Goal: Browse casually: Explore the website without a specific task or goal

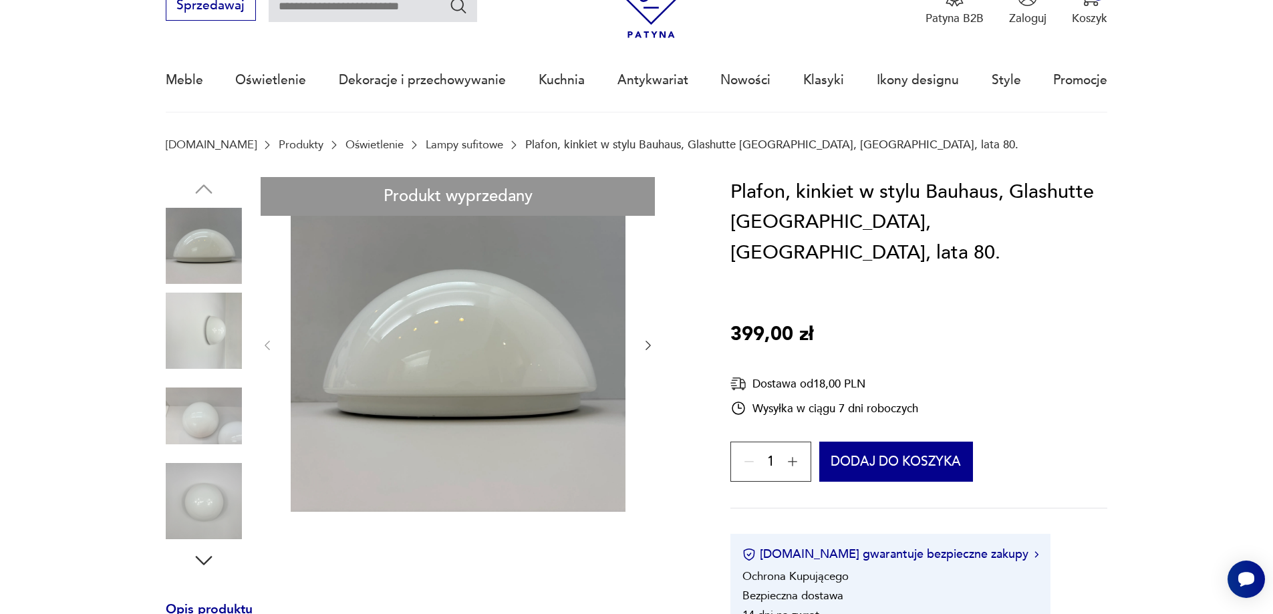
click at [215, 347] on img at bounding box center [204, 331] width 76 height 76
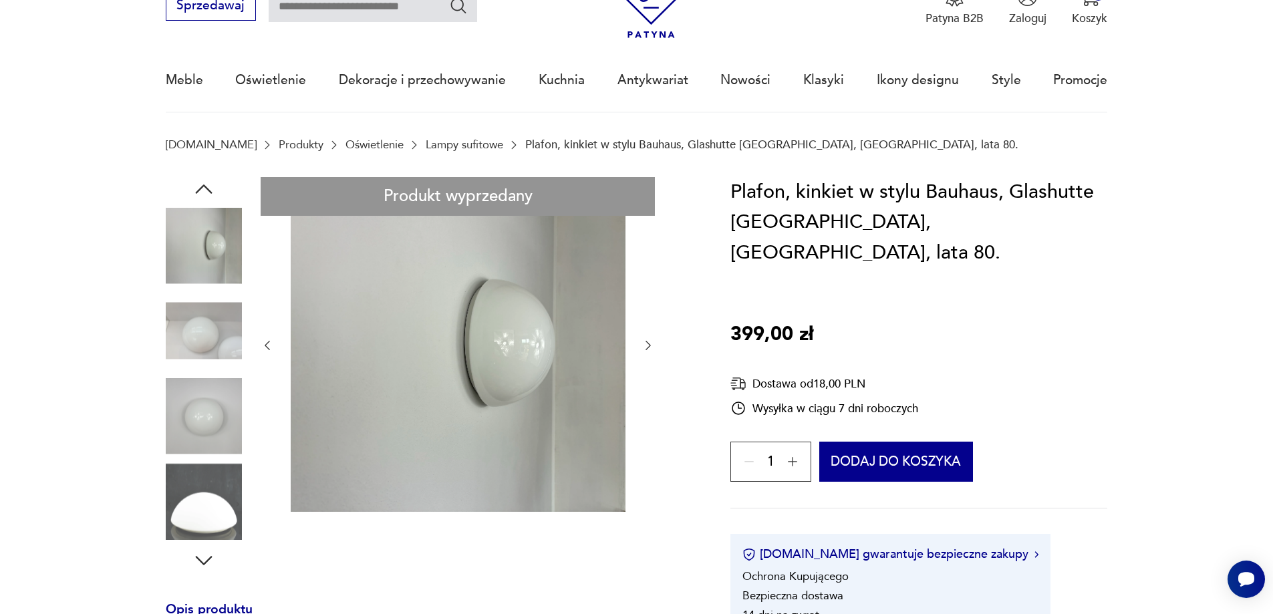
click at [203, 342] on img at bounding box center [204, 331] width 76 height 76
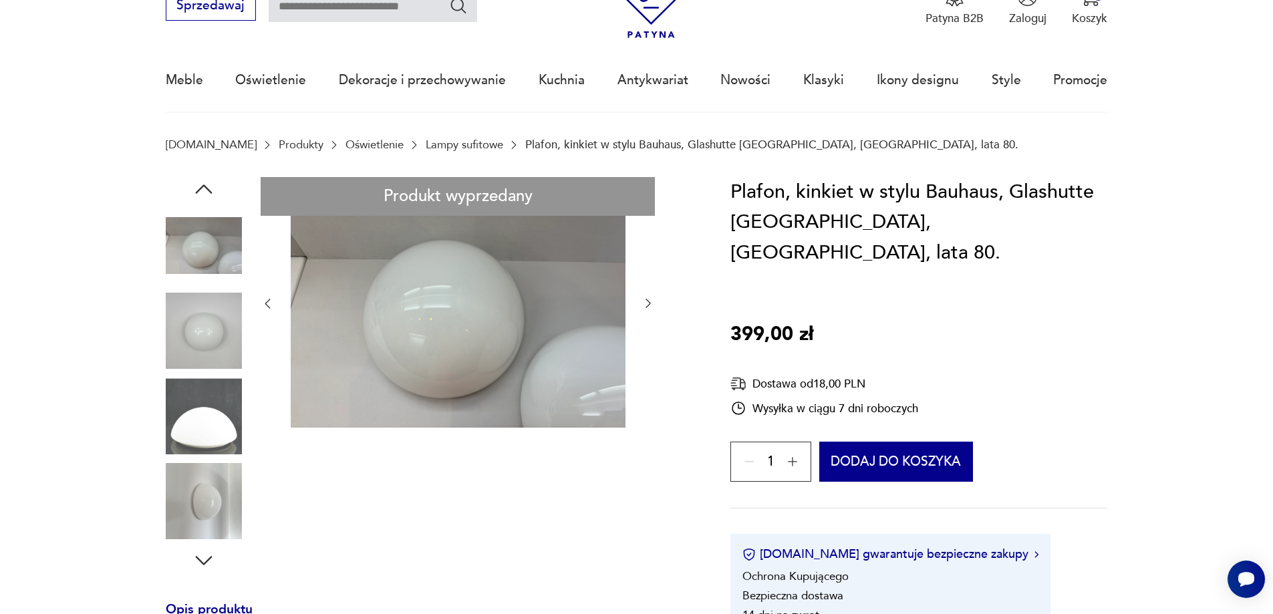
click at [209, 384] on img at bounding box center [204, 416] width 76 height 76
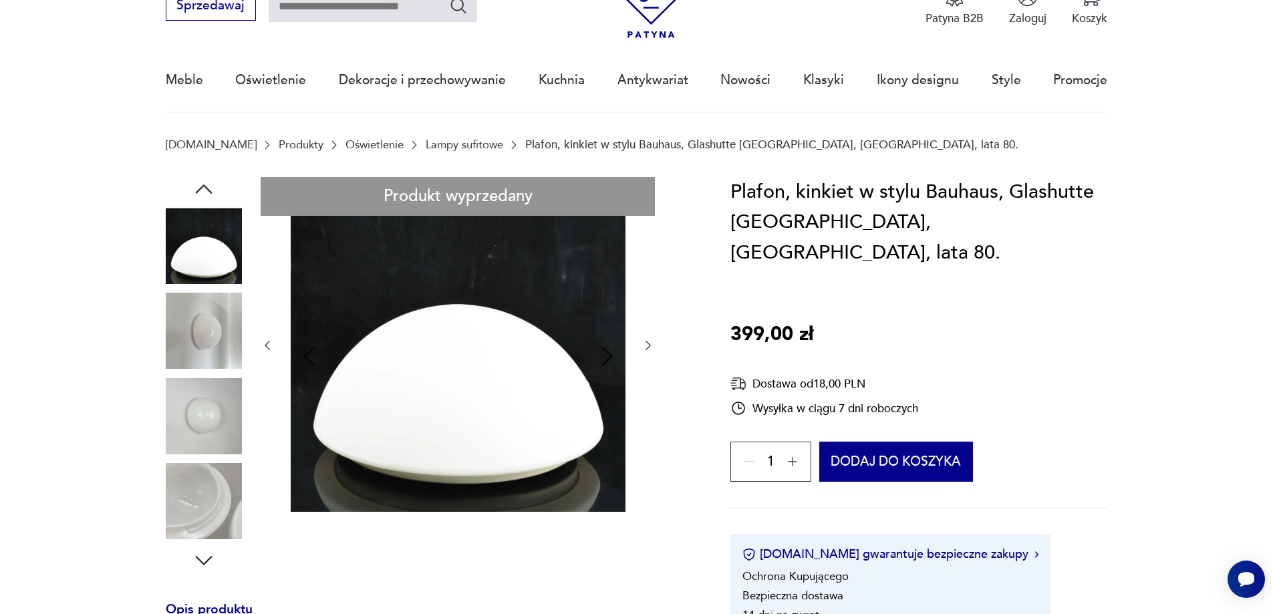
click at [203, 402] on img at bounding box center [204, 416] width 76 height 76
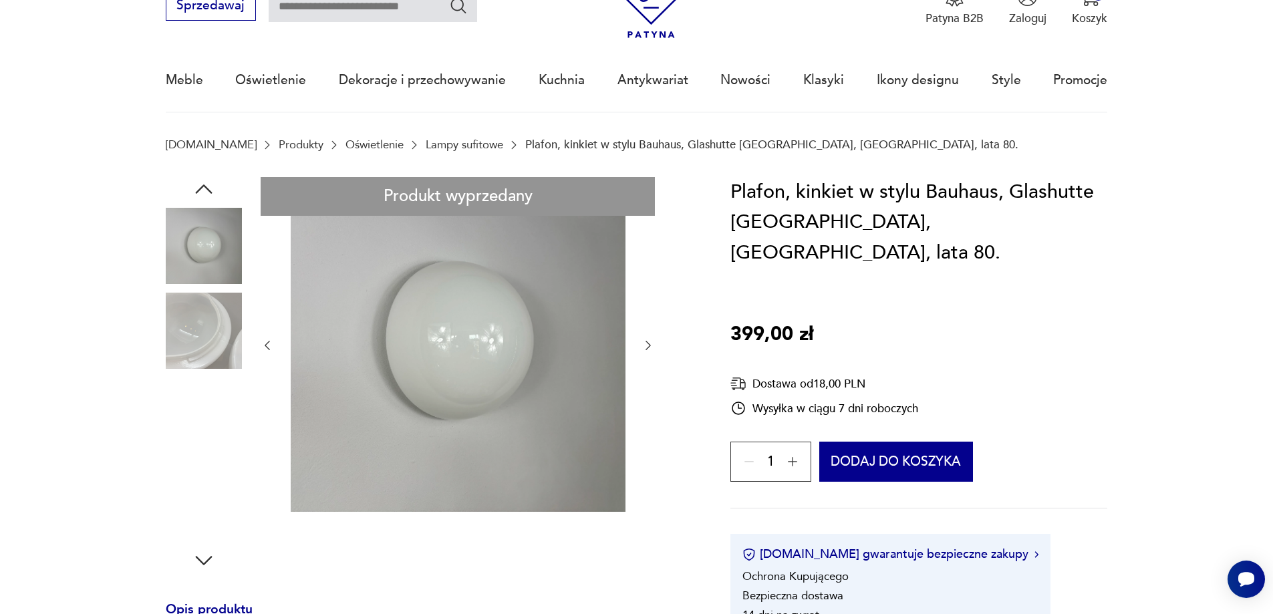
click at [205, 435] on img at bounding box center [204, 416] width 76 height 76
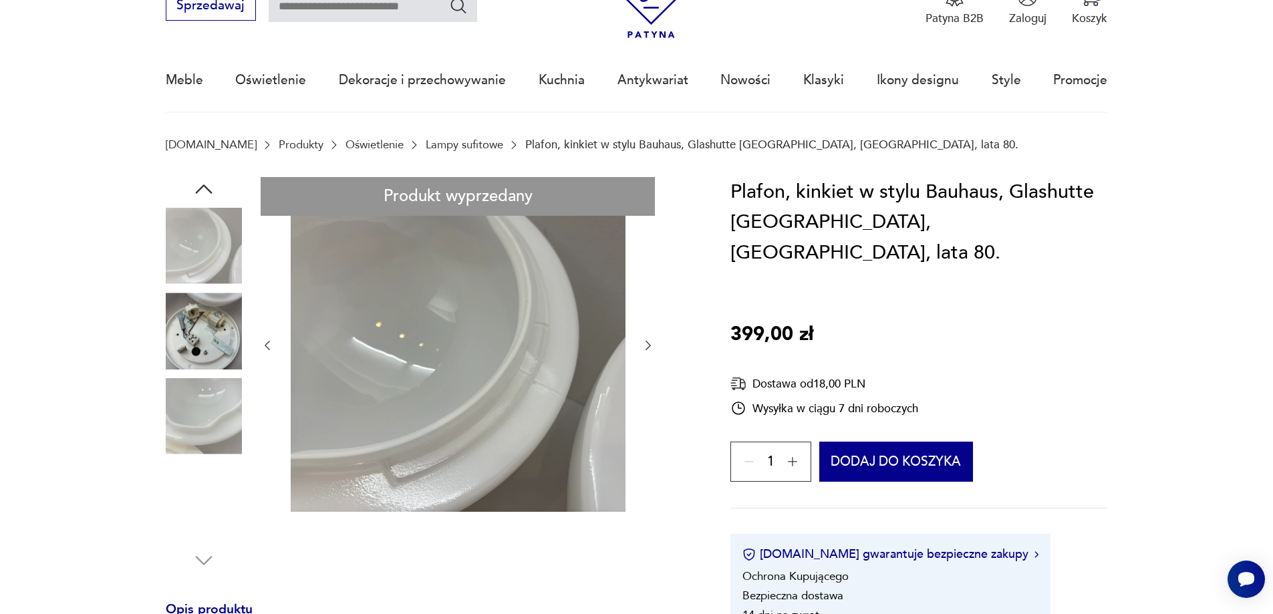
click at [196, 415] on img at bounding box center [204, 416] width 76 height 76
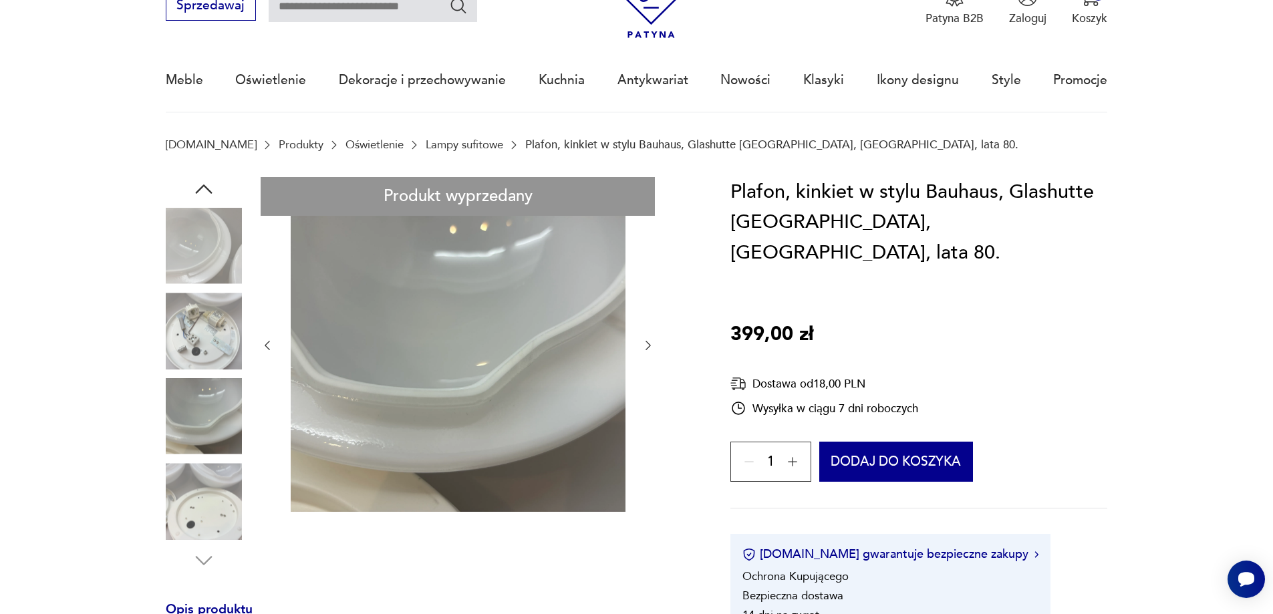
click at [203, 464] on img at bounding box center [204, 501] width 76 height 76
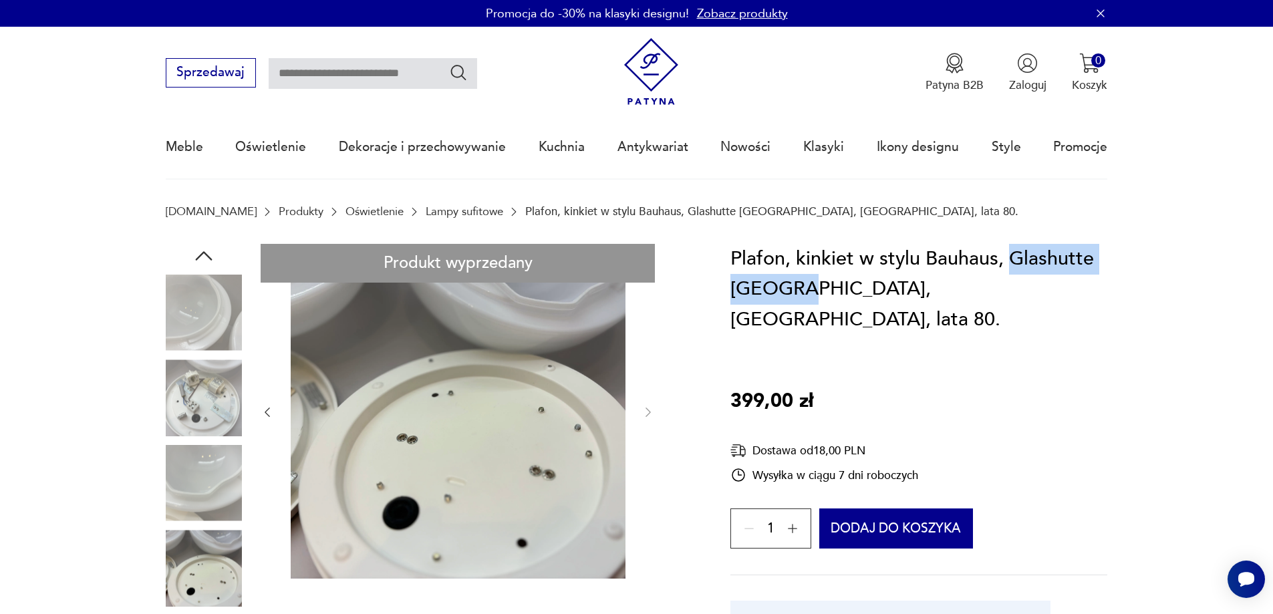
drag, startPoint x: 796, startPoint y: 293, endPoint x: 1014, endPoint y: 258, distance: 220.7
click at [1014, 258] on h1 "Plafon, kinkiet w stylu Bauhaus, Glashutte [GEOGRAPHIC_DATA], [GEOGRAPHIC_DATA]…" at bounding box center [919, 290] width 377 height 92
